Goal: Share content

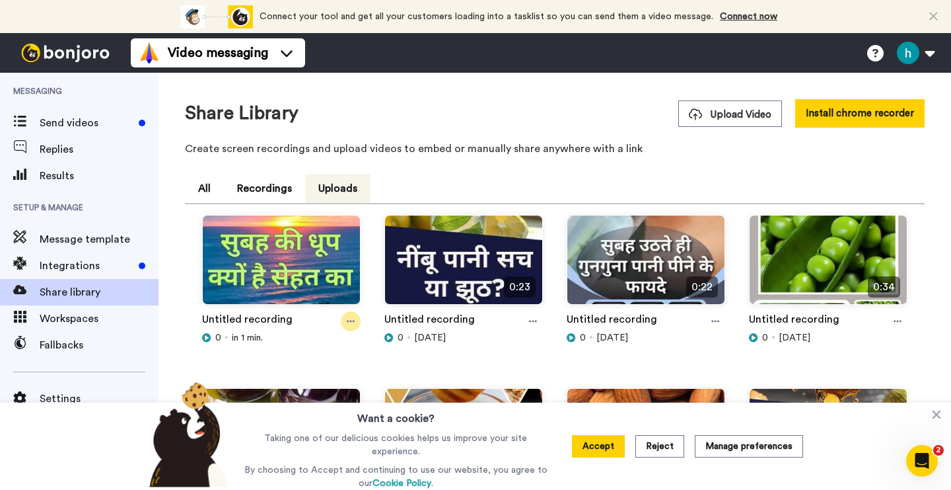
click at [349, 319] on icon at bounding box center [351, 320] width 8 height 9
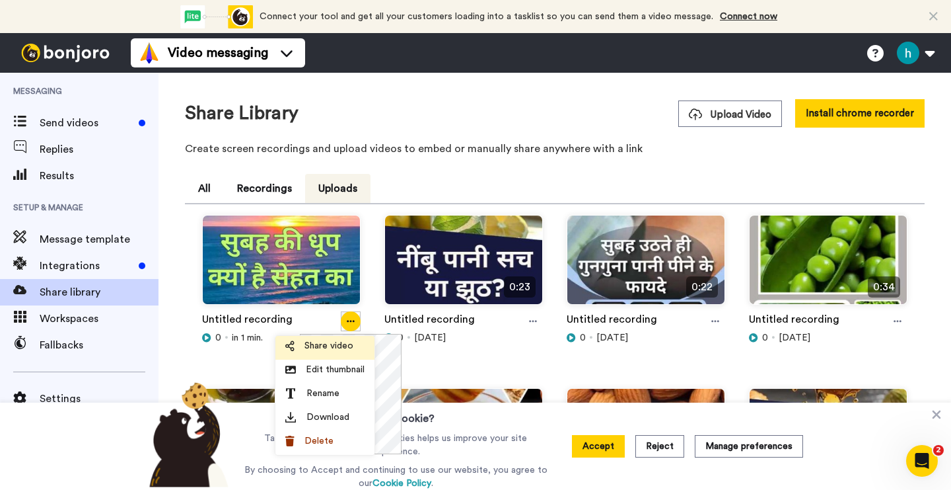
click at [338, 351] on span "Share video" at bounding box center [329, 345] width 49 height 13
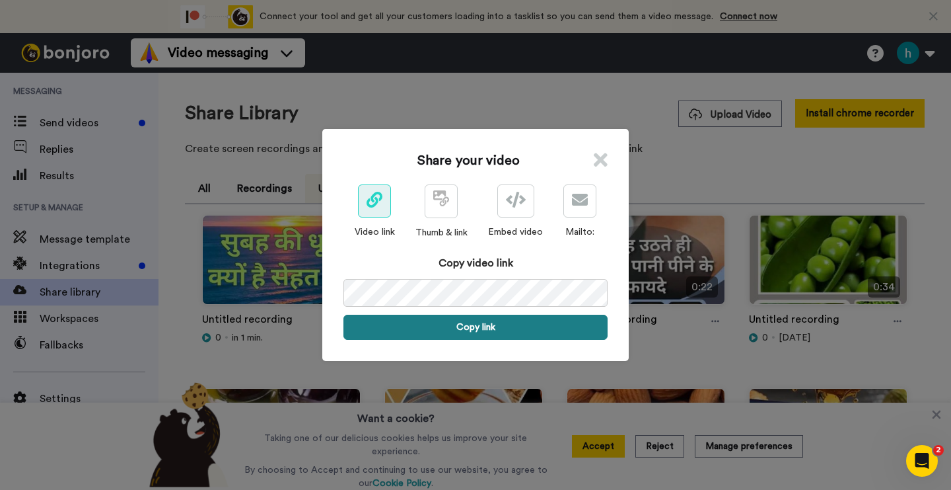
click at [479, 320] on button "Copy link" at bounding box center [476, 326] width 264 height 25
